Goal: Find specific fact: Find specific fact

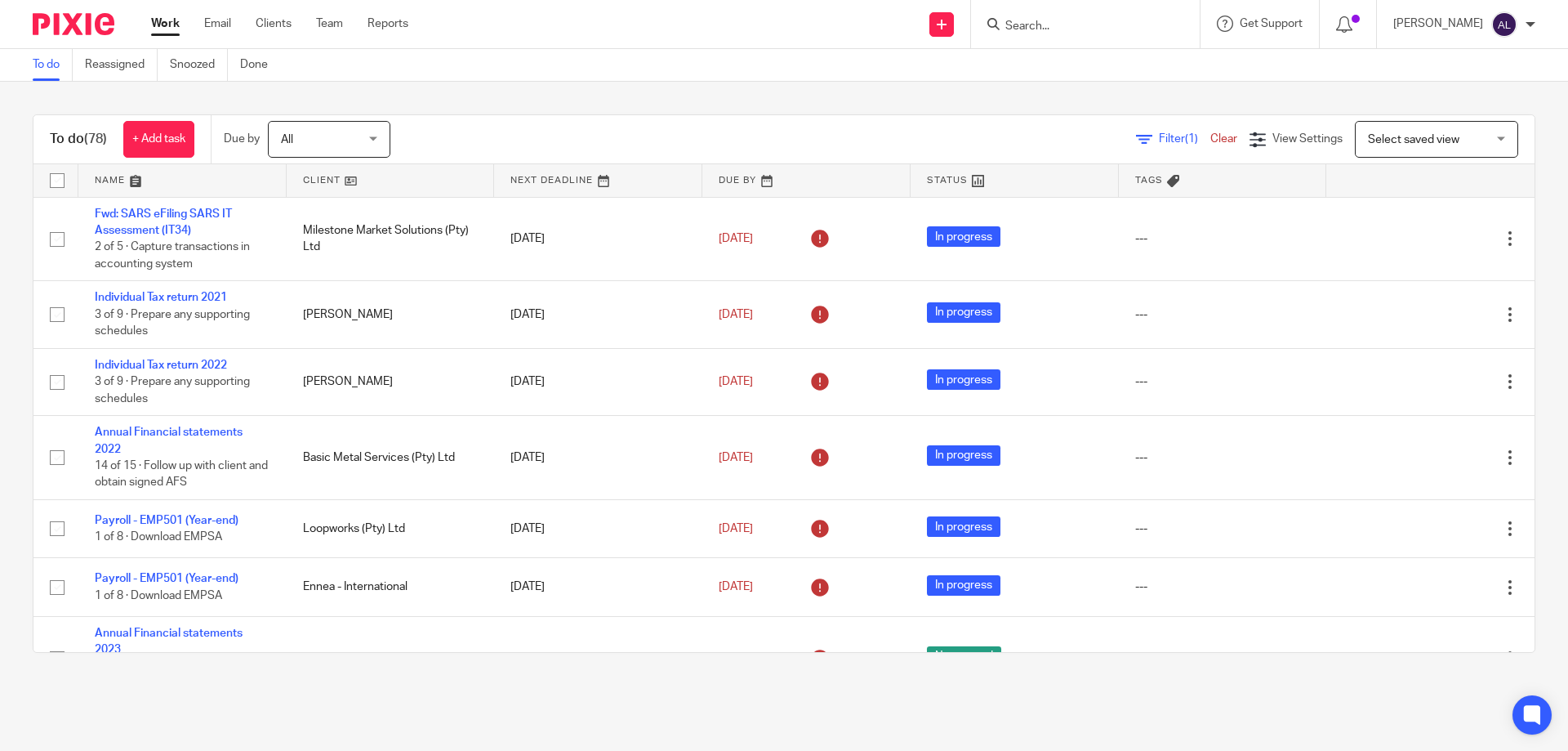
click at [111, 180] on link at bounding box center [182, 181] width 208 height 33
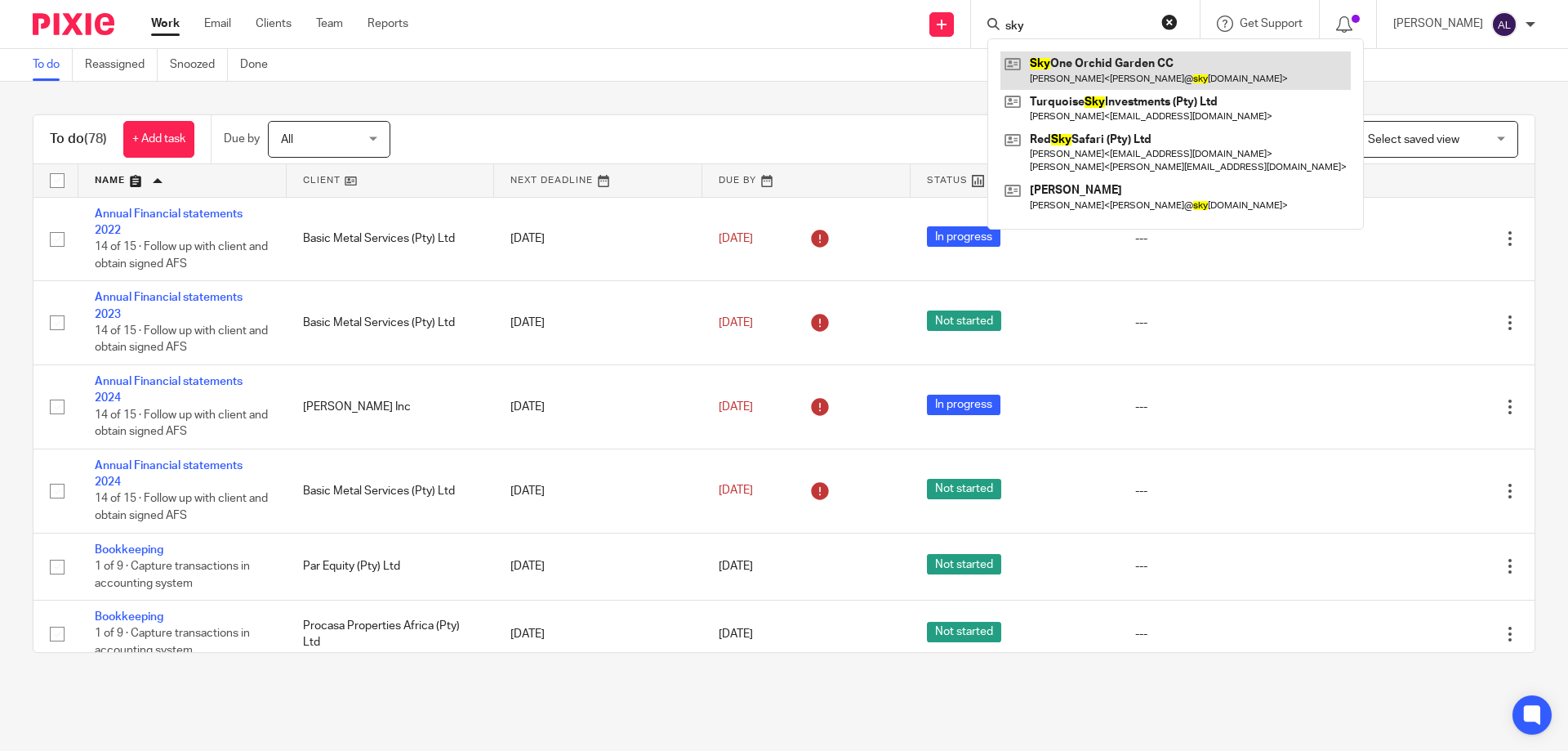
type input "sky"
click at [1068, 73] on link at bounding box center [1175, 70] width 350 height 38
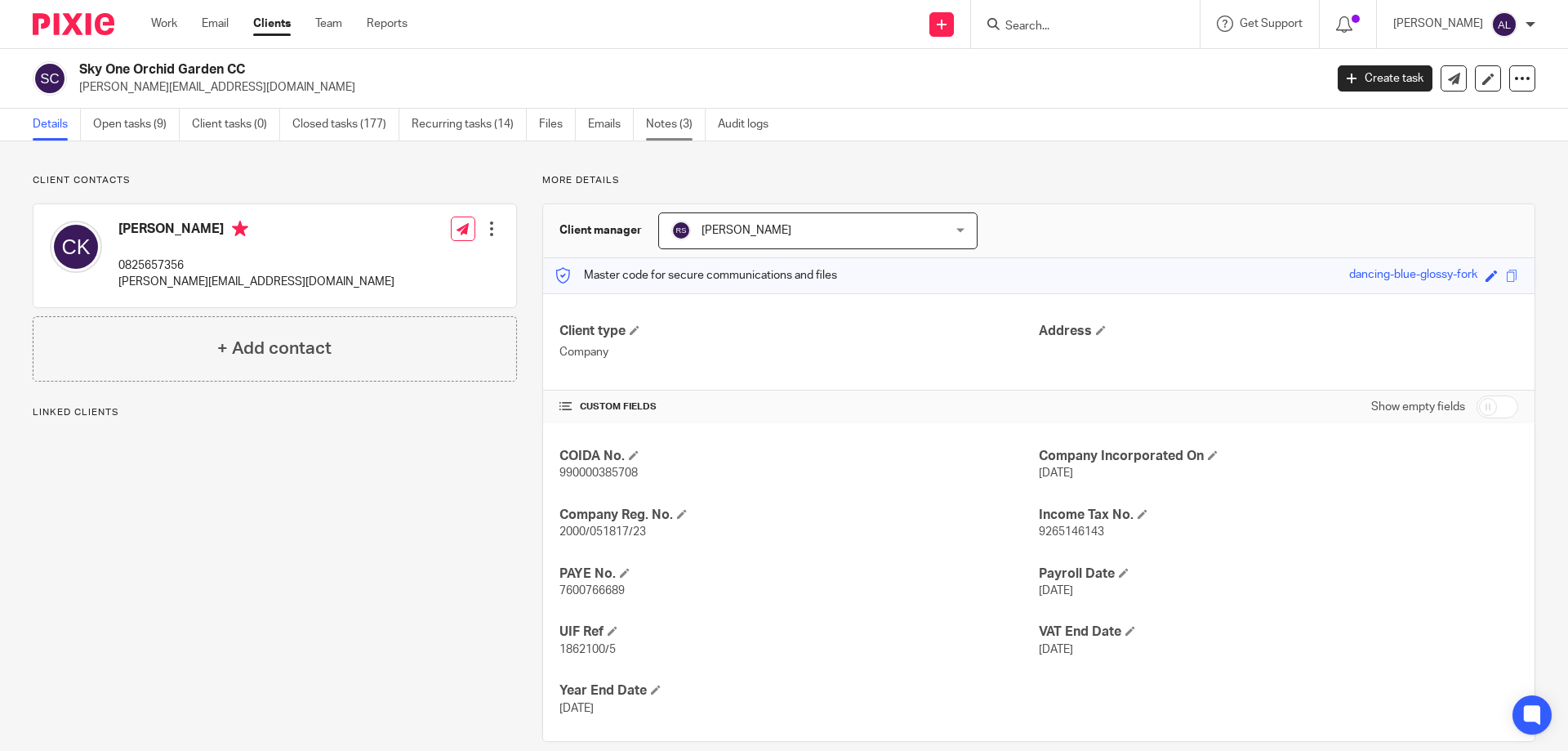
click at [676, 129] on link "Notes (3)" at bounding box center [676, 124] width 60 height 32
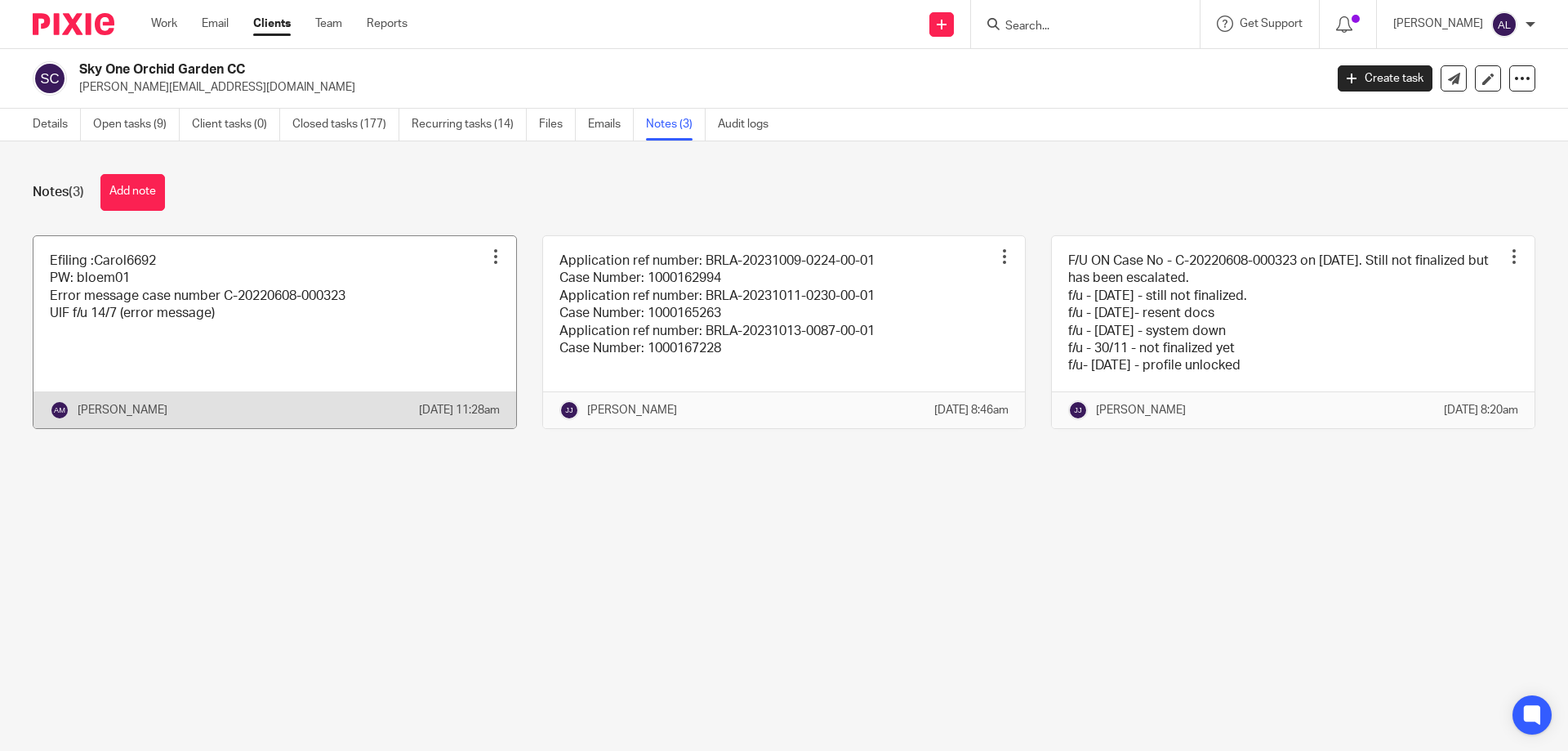
click at [313, 339] on link at bounding box center [274, 332] width 482 height 192
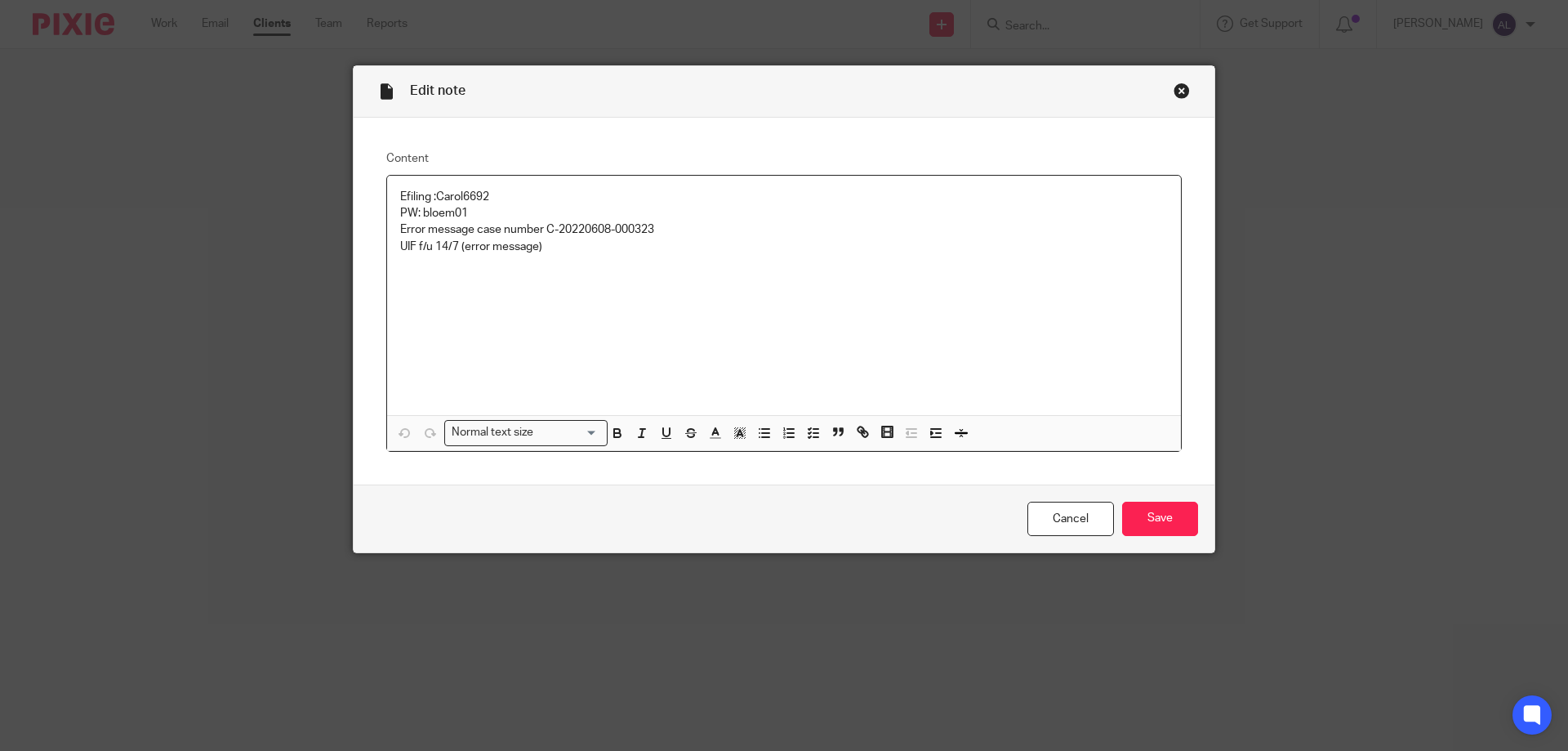
drag, startPoint x: 486, startPoint y: 196, endPoint x: 431, endPoint y: 199, distance: 55.1
click at [431, 199] on p "Efiling :Carol6692 PW: bloem01" at bounding box center [784, 205] width 768 height 33
copy p "Carol6692"
drag, startPoint x: 461, startPoint y: 215, endPoint x: 417, endPoint y: 214, distance: 44.0
click at [417, 214] on p "Efiling :Carol6692 PW: bloem01" at bounding box center [784, 205] width 768 height 33
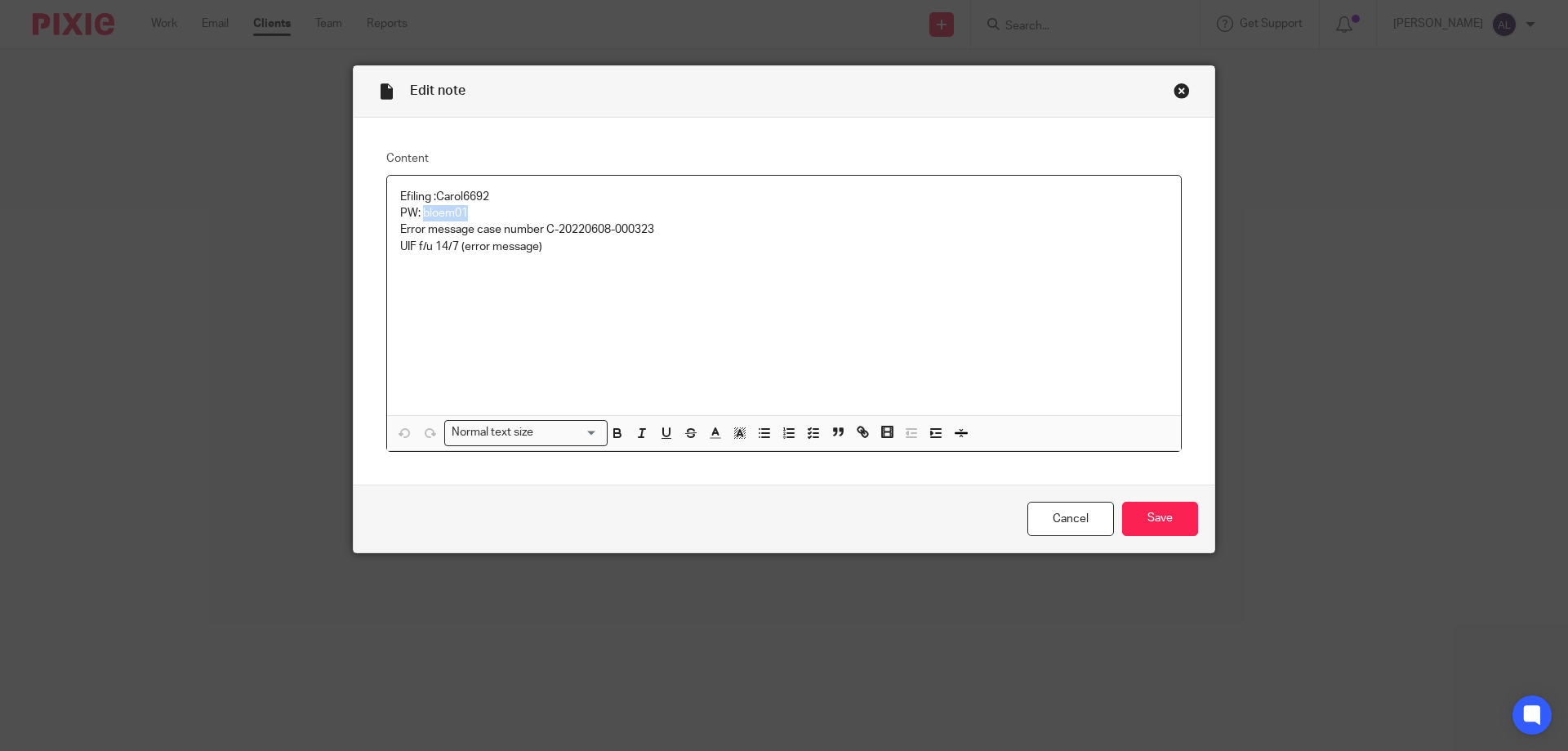
copy p "bloem01"
